Goal: Communication & Community: Participate in discussion

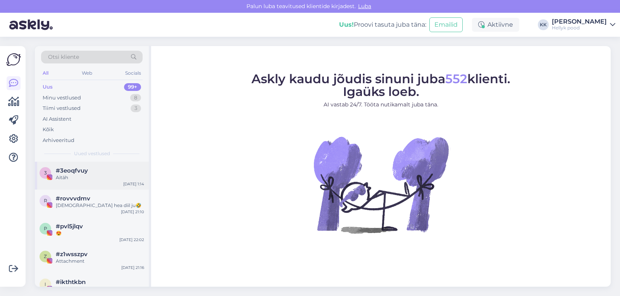
click at [75, 174] on span "#3eoqfvuy" at bounding box center [72, 170] width 32 height 7
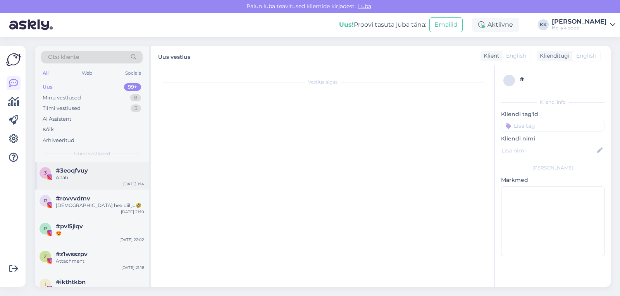
scroll to position [43, 0]
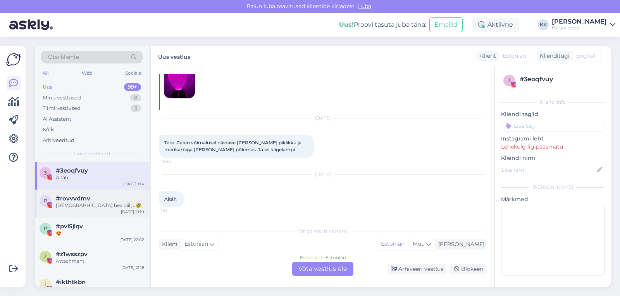
click at [73, 204] on div "[DEMOGRAPHIC_DATA] hea diil ju🤣" at bounding box center [100, 205] width 88 height 7
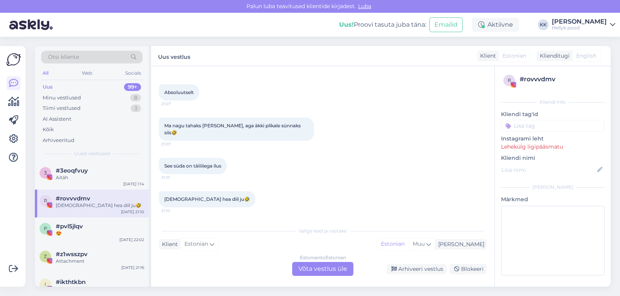
scroll to position [437, 0]
click at [72, 225] on span "#pvl5jlqv" at bounding box center [69, 226] width 27 height 7
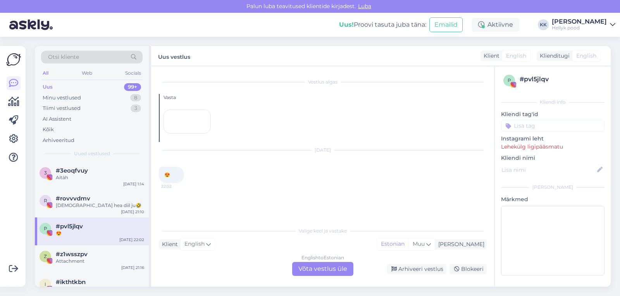
scroll to position [0, 0]
click at [65, 259] on div "Attachment" at bounding box center [100, 261] width 88 height 7
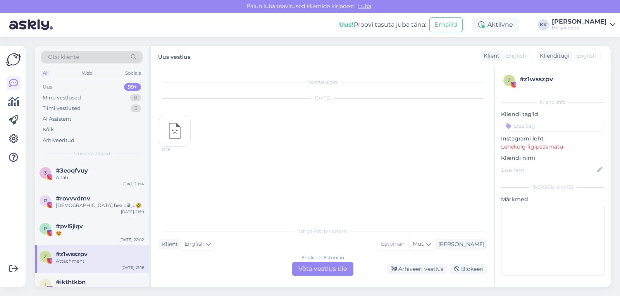
scroll to position [77, 0]
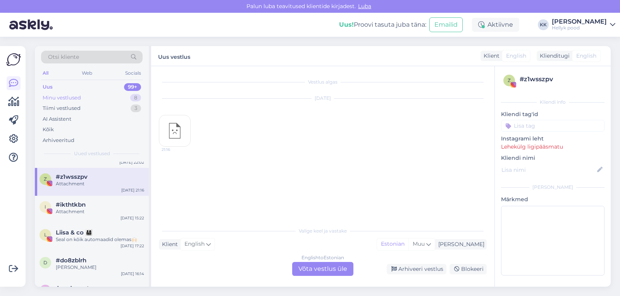
click at [63, 96] on div "Minu vestlused" at bounding box center [62, 98] width 38 height 8
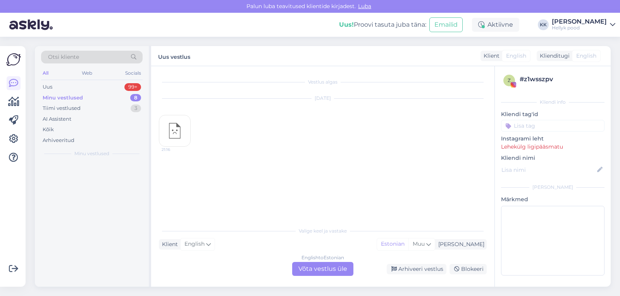
scroll to position [0, 0]
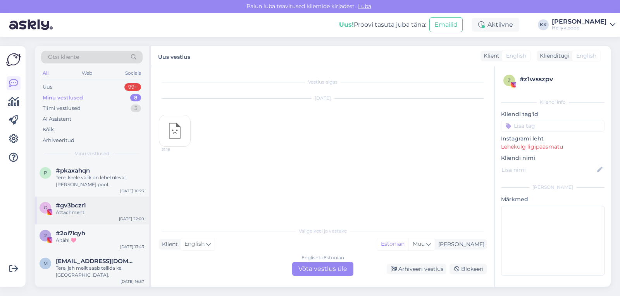
click at [77, 207] on span "#gv3bczr1" at bounding box center [71, 205] width 30 height 7
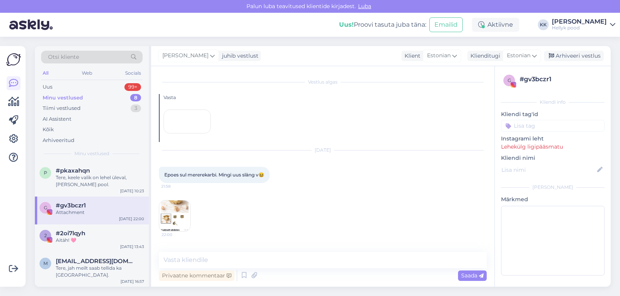
scroll to position [53, 0]
click at [77, 232] on span "#2oi7lqyh" at bounding box center [70, 233] width 29 height 7
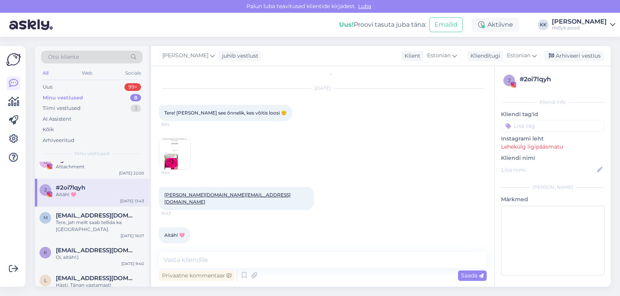
scroll to position [0, 0]
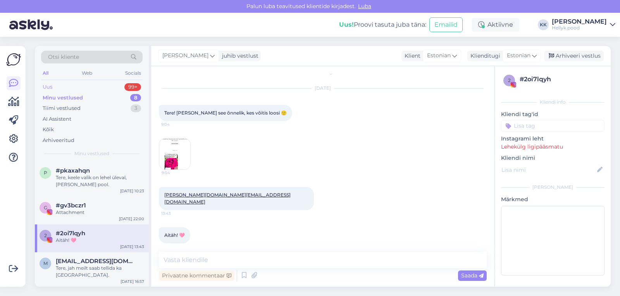
click at [53, 86] on div "Uus 99+" at bounding box center [91, 87] width 101 height 11
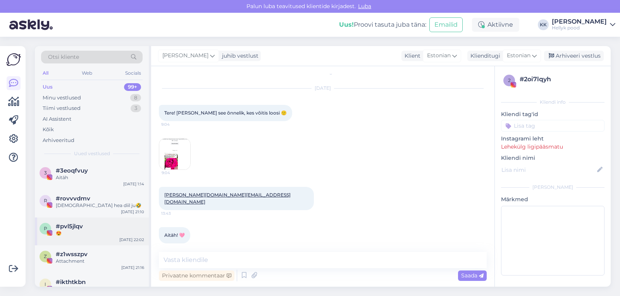
click at [81, 227] on span "#pvl5jlqv" at bounding box center [69, 226] width 27 height 7
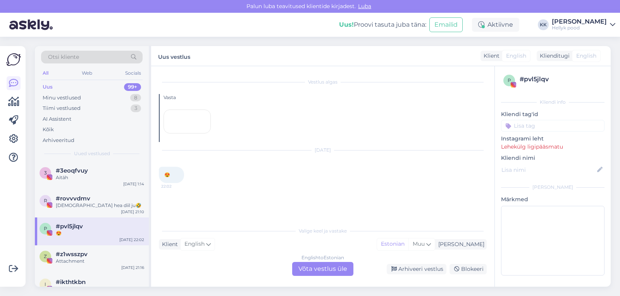
scroll to position [10, 0]
click at [78, 201] on span "#rovvvdmv" at bounding box center [73, 198] width 34 height 7
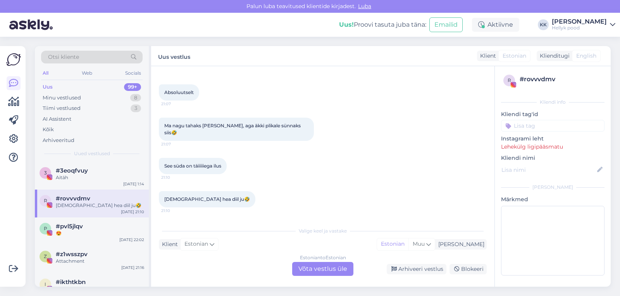
scroll to position [437, 0]
